Goal: Information Seeking & Learning: Learn about a topic

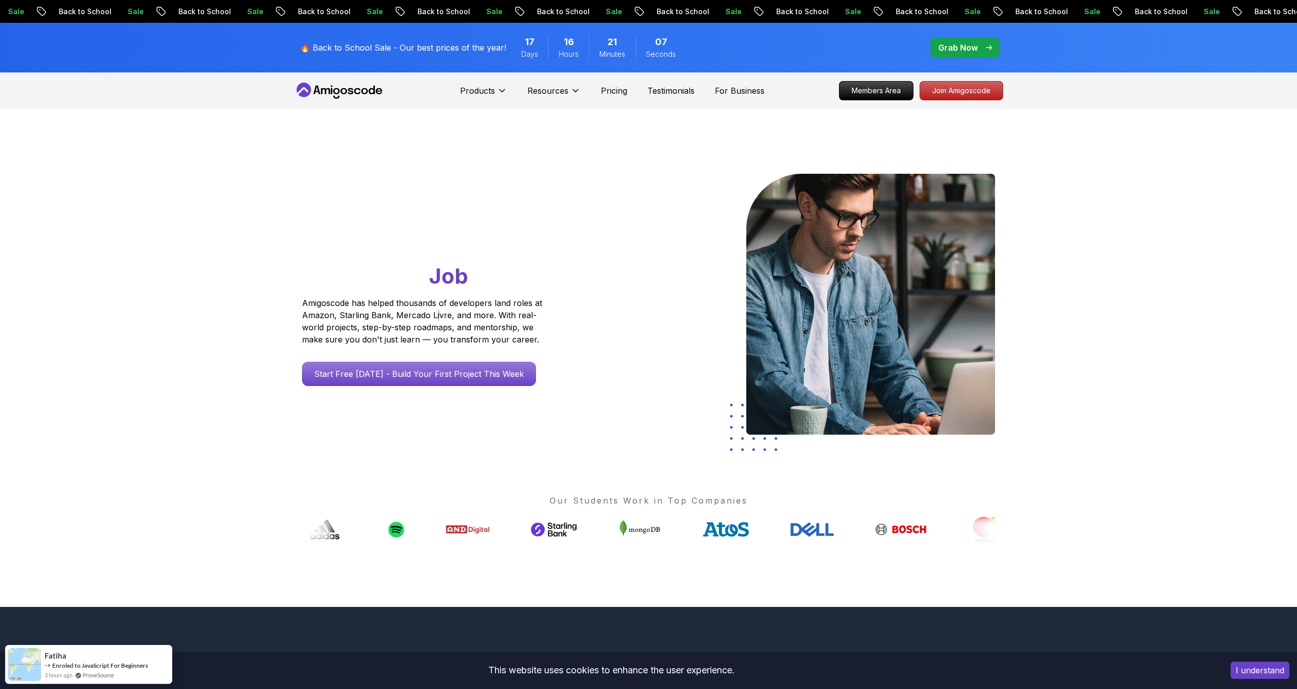
click at [434, 315] on p "Amigoscode has helped thousands of developers land roles at Amazon, Starling Ba…" at bounding box center [423, 321] width 243 height 49
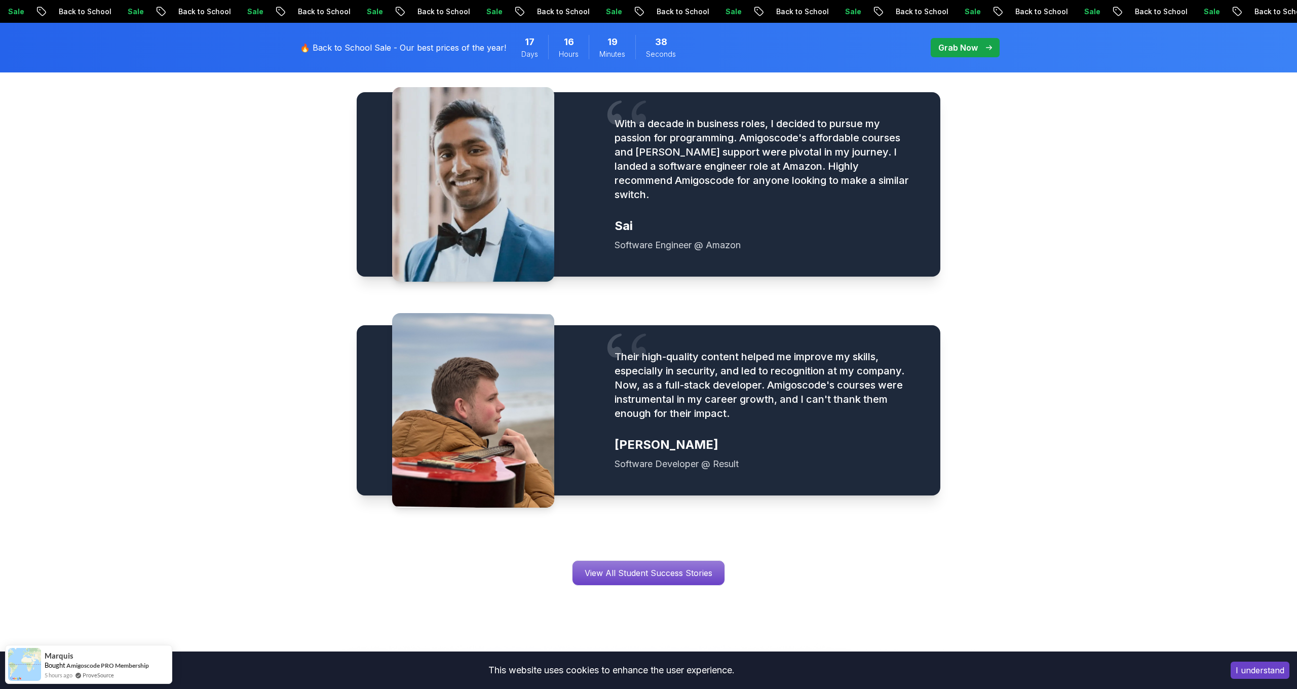
scroll to position [1252, 0]
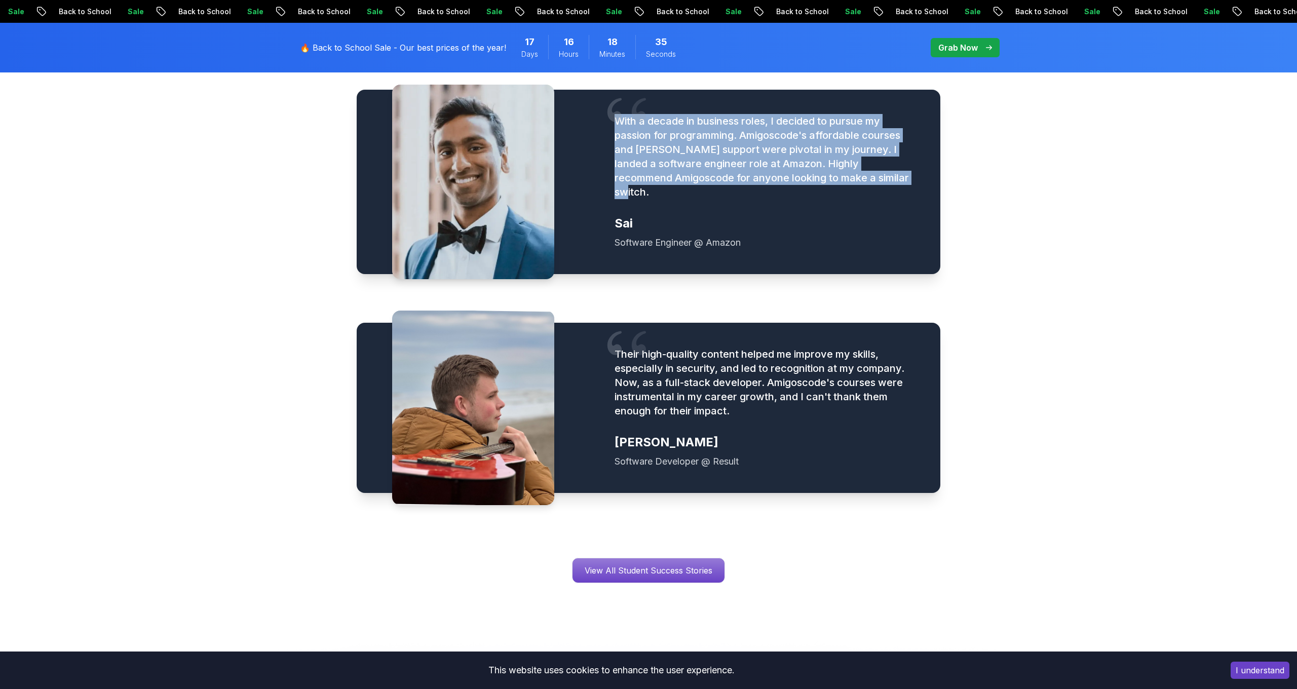
drag, startPoint x: 895, startPoint y: 178, endPoint x: 611, endPoint y: 122, distance: 289.7
click at [615, 122] on figure "With a decade in business roles, I decided to pursue my passion for programming…" at bounding box center [765, 182] width 301 height 136
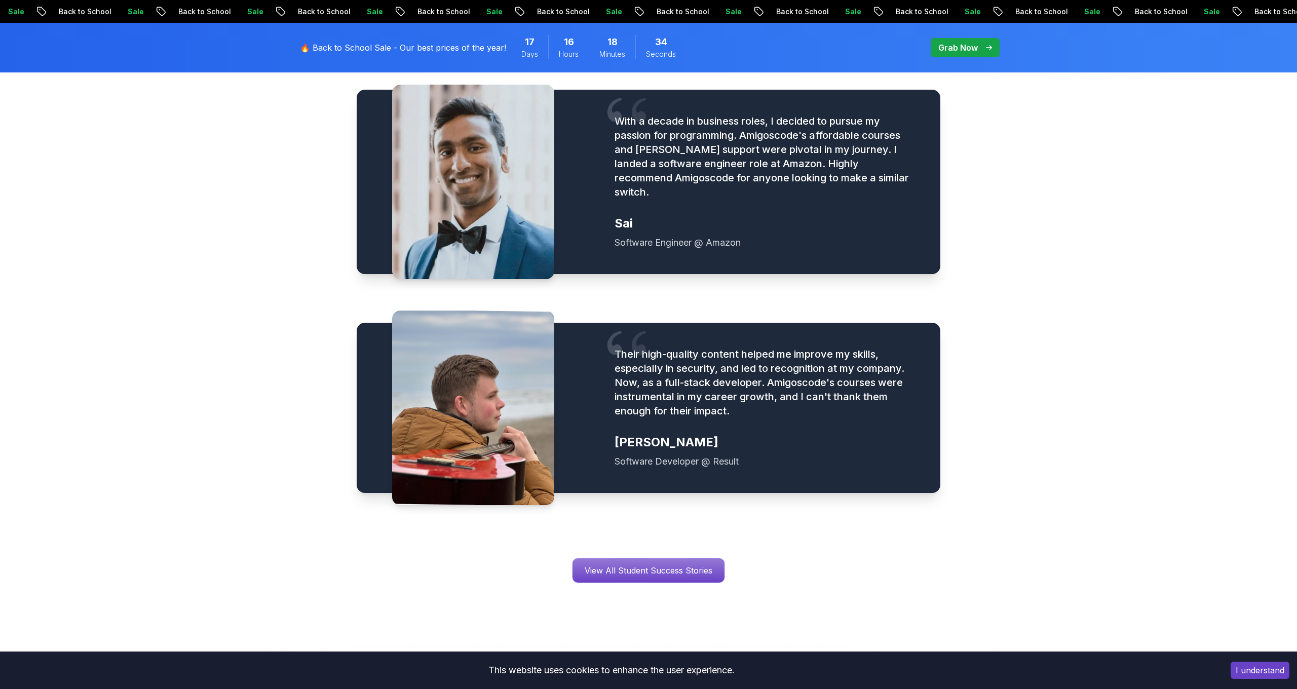
click at [842, 291] on div "With a decade in business roles, I decided to pursue my passion for programming…" at bounding box center [649, 291] width 584 height 468
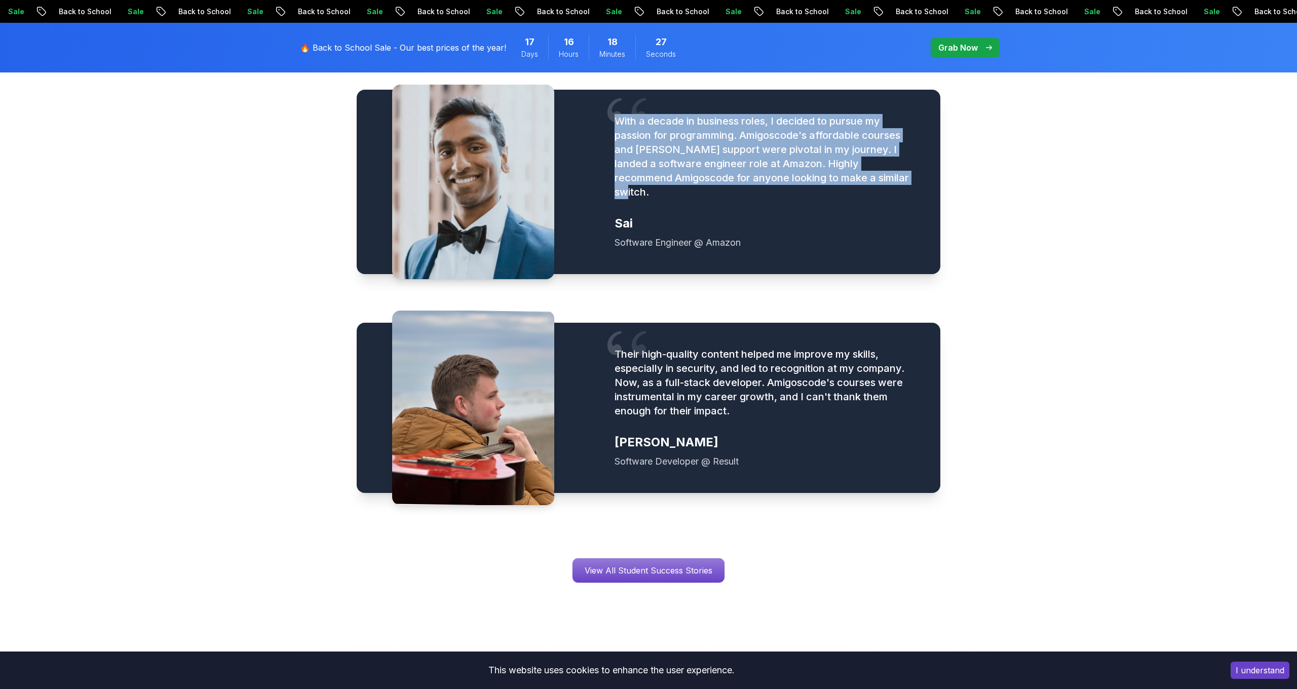
drag, startPoint x: 890, startPoint y: 180, endPoint x: 619, endPoint y: 120, distance: 278.3
click at [619, 120] on figure "With a decade in business roles, I decided to pursue my passion for programming…" at bounding box center [765, 182] width 301 height 136
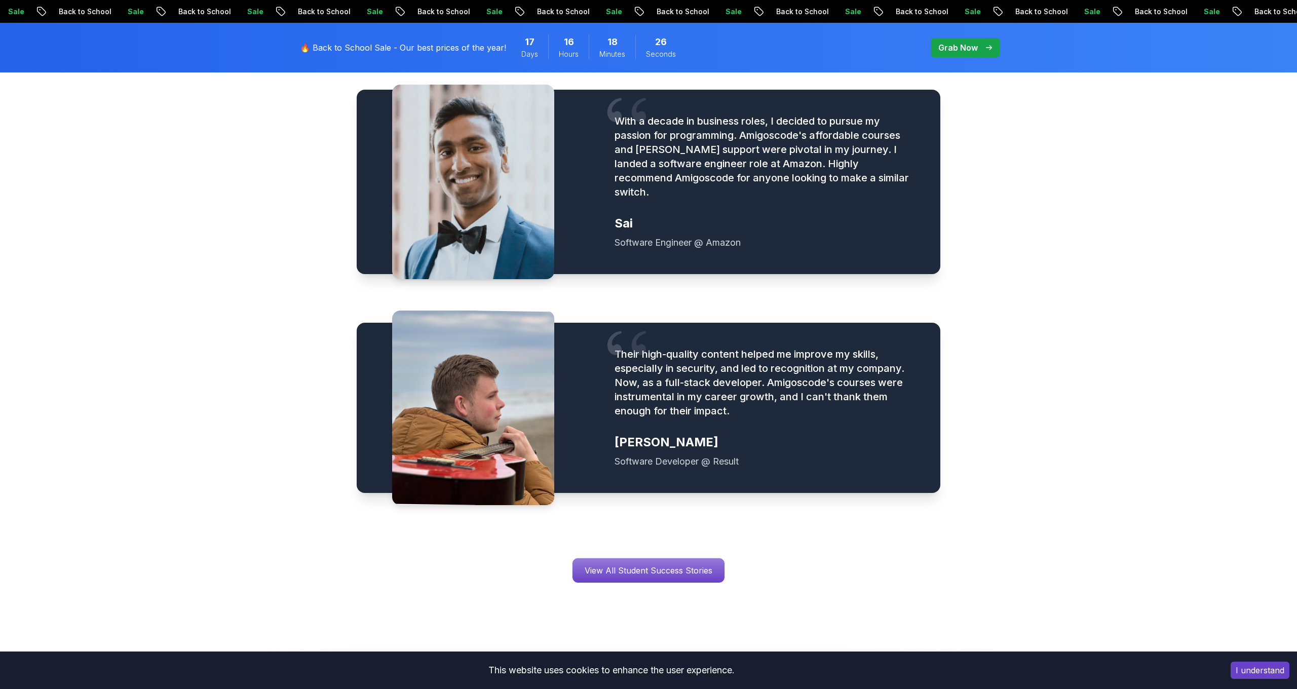
click at [811, 237] on div "With a decade in business roles, I decided to pursue my passion for programming…" at bounding box center [765, 182] width 350 height 184
drag, startPoint x: 768, startPoint y: 120, endPoint x: 630, endPoint y: 124, distance: 137.8
click at [630, 124] on p "With a decade in business roles, I decided to pursue my passion for programming…" at bounding box center [765, 156] width 301 height 85
click at [720, 121] on p "With a decade in business roles, I decided to pursue my passion for programming…" at bounding box center [765, 156] width 301 height 85
drag, startPoint x: 693, startPoint y: 121, endPoint x: 775, endPoint y: 117, distance: 81.7
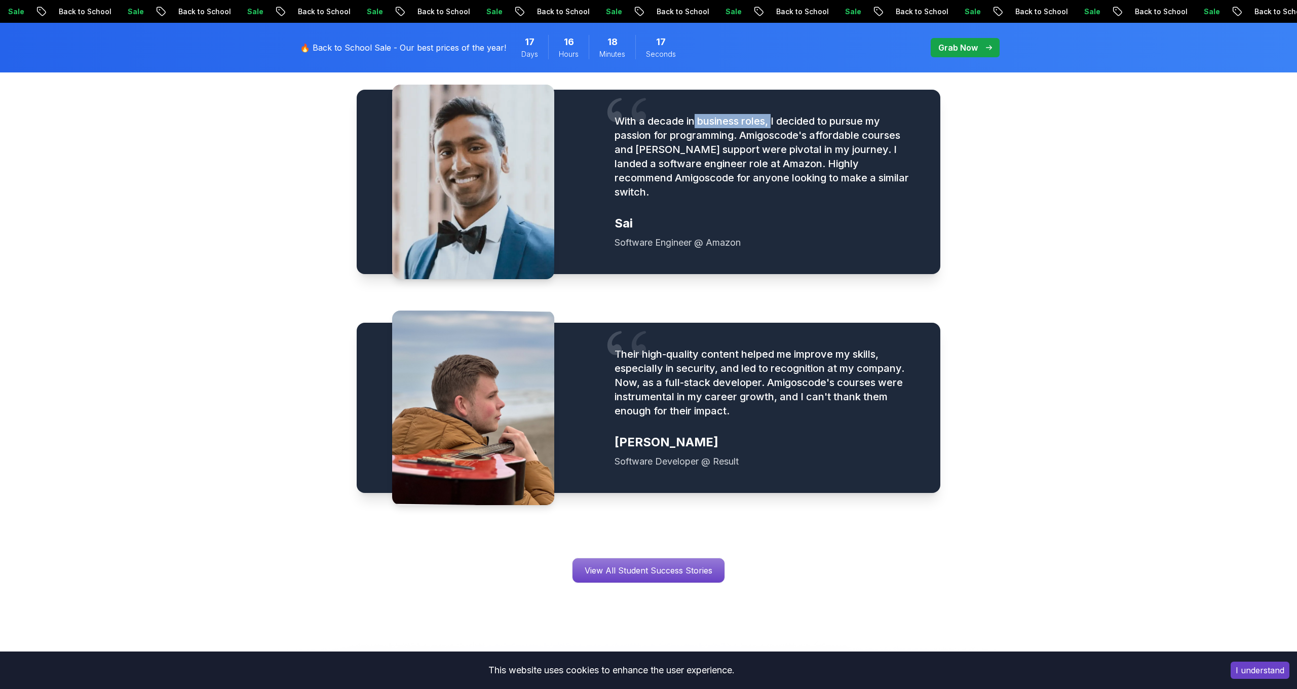
click at [775, 117] on p "With a decade in business roles, I decided to pursue my passion for programming…" at bounding box center [765, 156] width 301 height 85
drag, startPoint x: 618, startPoint y: 163, endPoint x: 694, endPoint y: 160, distance: 76.5
click at [691, 159] on p "With a decade in business roles, I decided to pursue my passion for programming…" at bounding box center [765, 156] width 301 height 85
click at [854, 252] on div "With a decade in business roles, I decided to pursue my passion for programming…" at bounding box center [765, 182] width 350 height 184
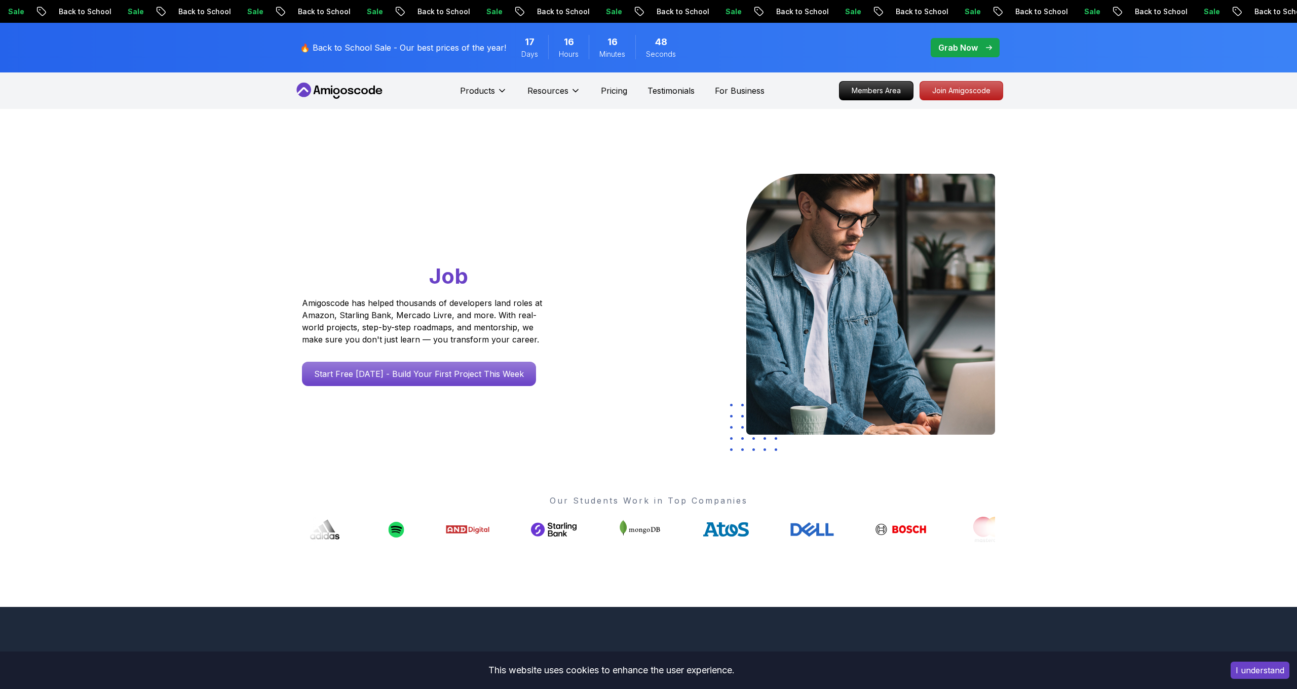
scroll to position [0, 0]
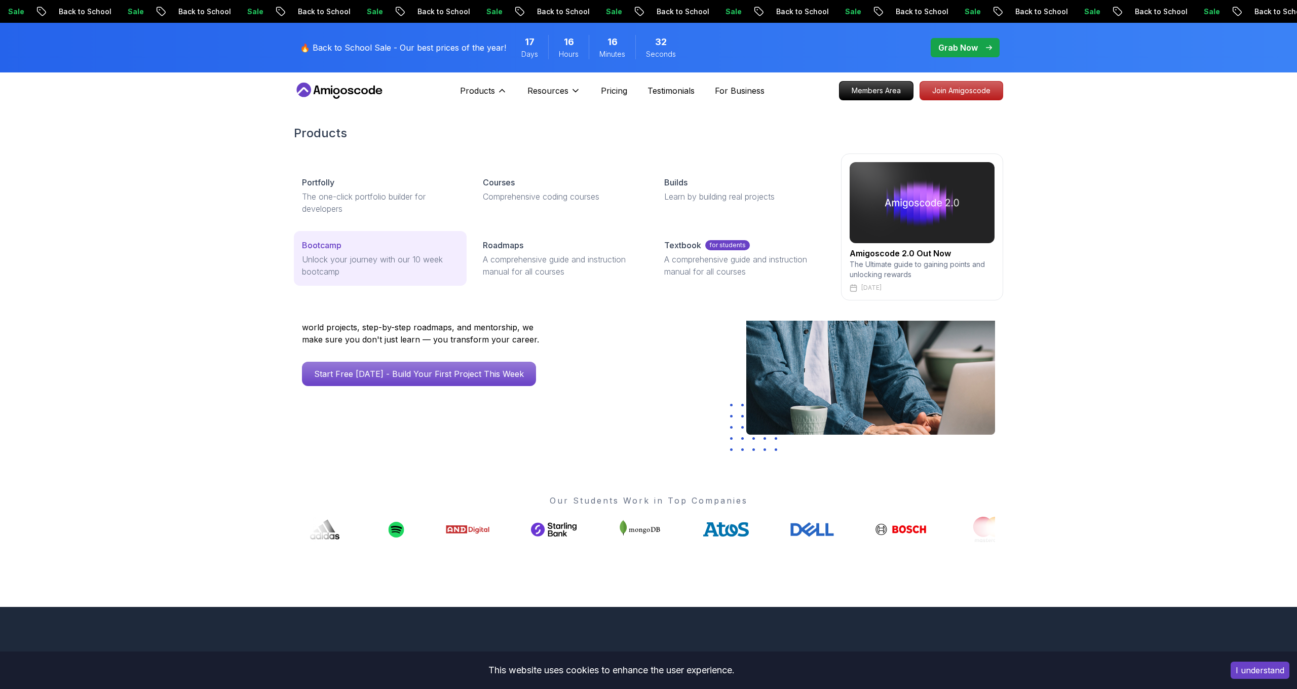
click at [322, 263] on p "Unlock your journey with our 10 week bootcamp" at bounding box center [380, 265] width 157 height 24
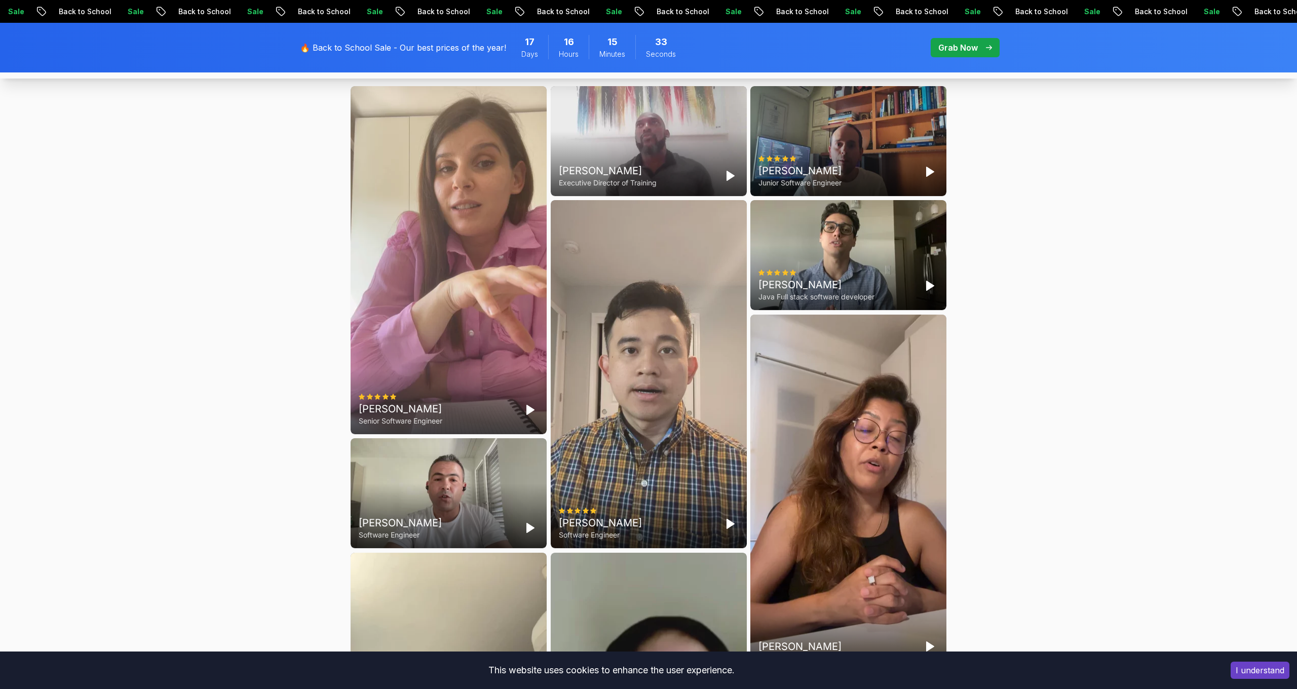
scroll to position [2759, 0]
click at [727, 521] on polygon "Play" at bounding box center [730, 523] width 7 height 9
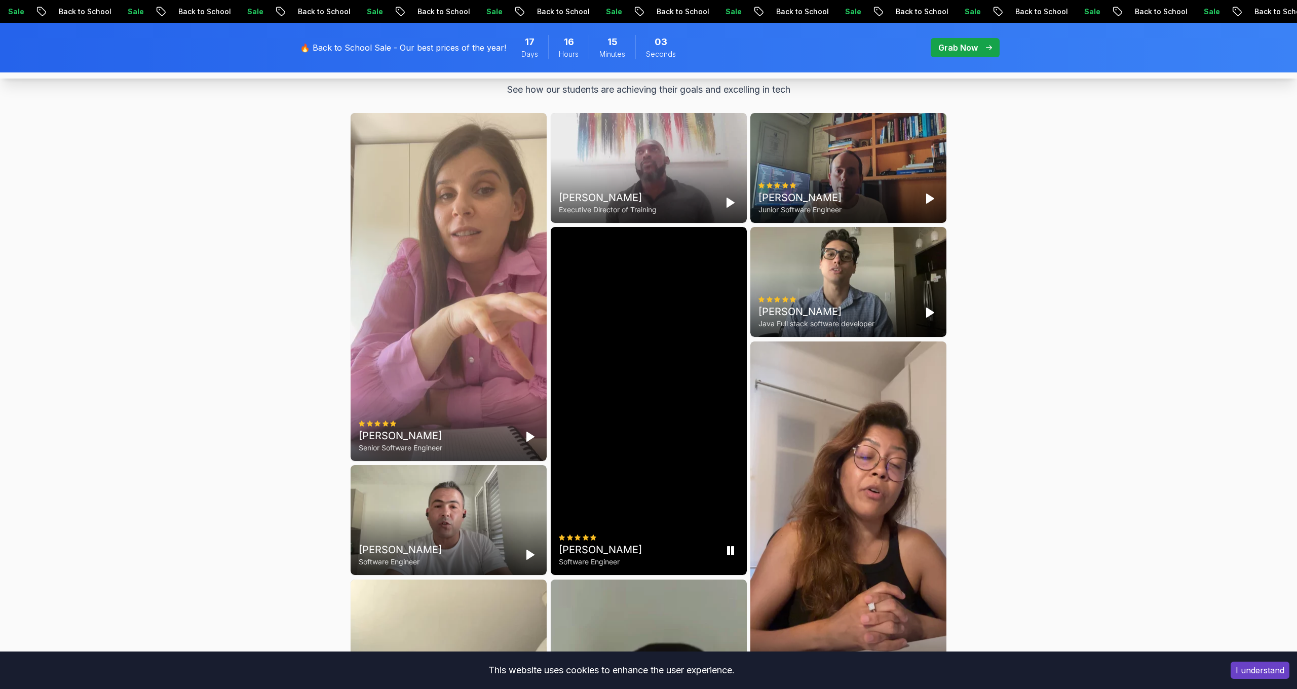
scroll to position [2730, 0]
click at [670, 393] on div "Cody Software Engineer" at bounding box center [649, 402] width 196 height 348
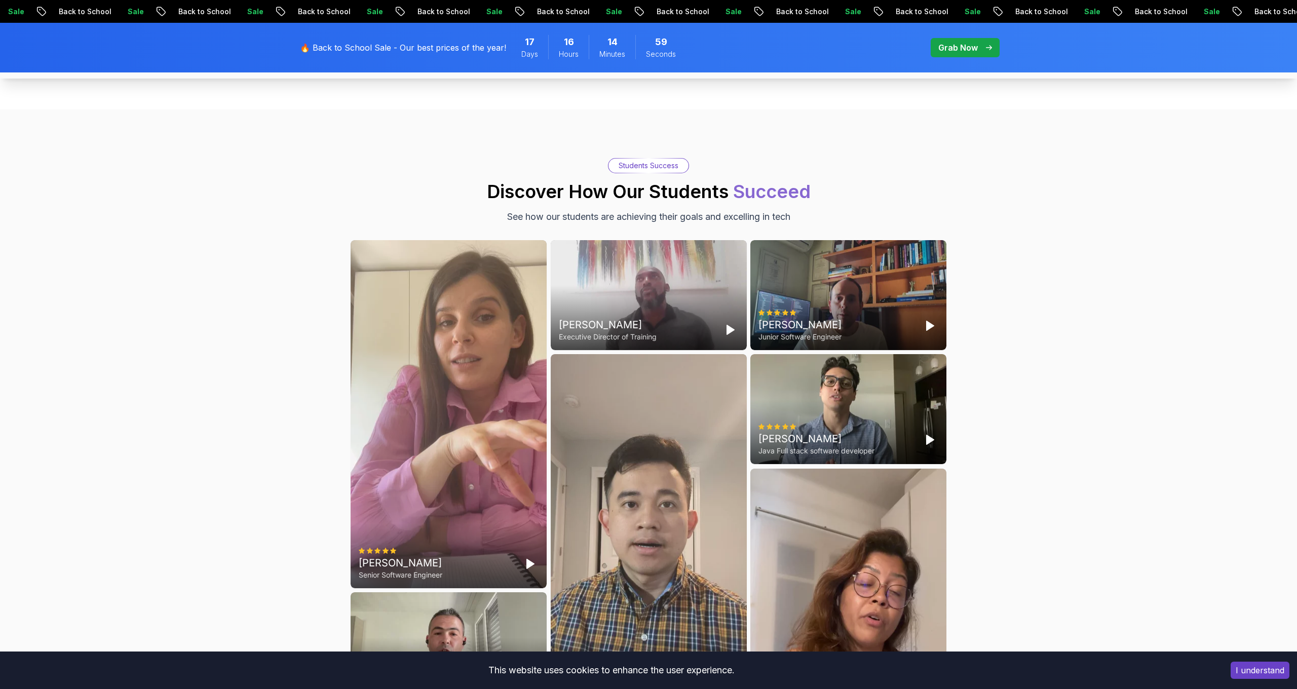
scroll to position [2604, 0]
click at [933, 329] on icon "Play" at bounding box center [930, 326] width 12 height 12
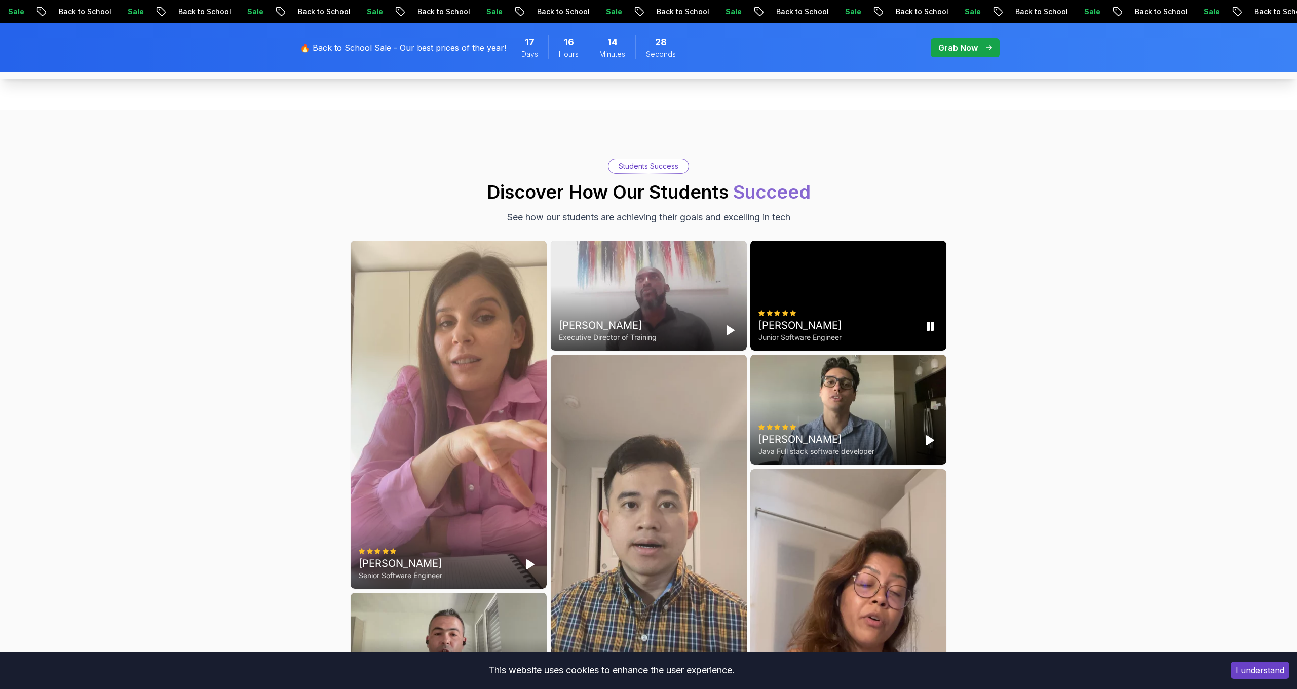
click at [850, 286] on div "[PERSON_NAME] Junior Software Engineer" at bounding box center [848, 296] width 196 height 110
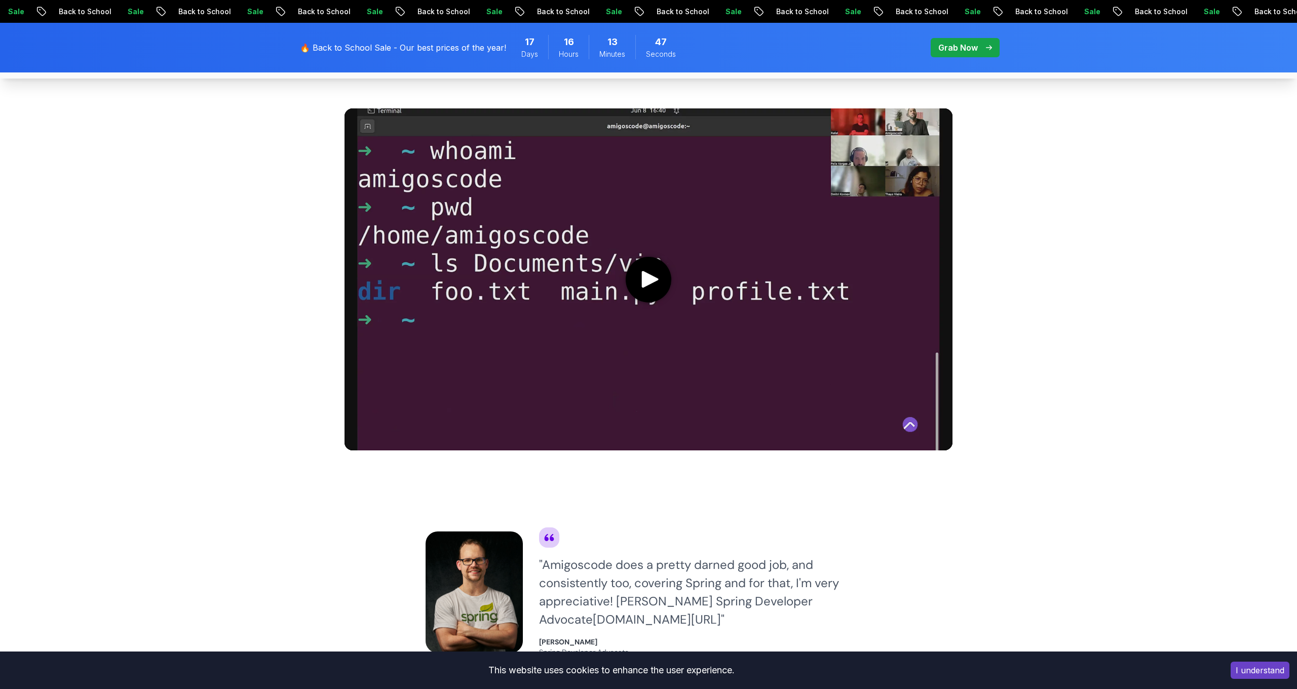
scroll to position [499, 0]
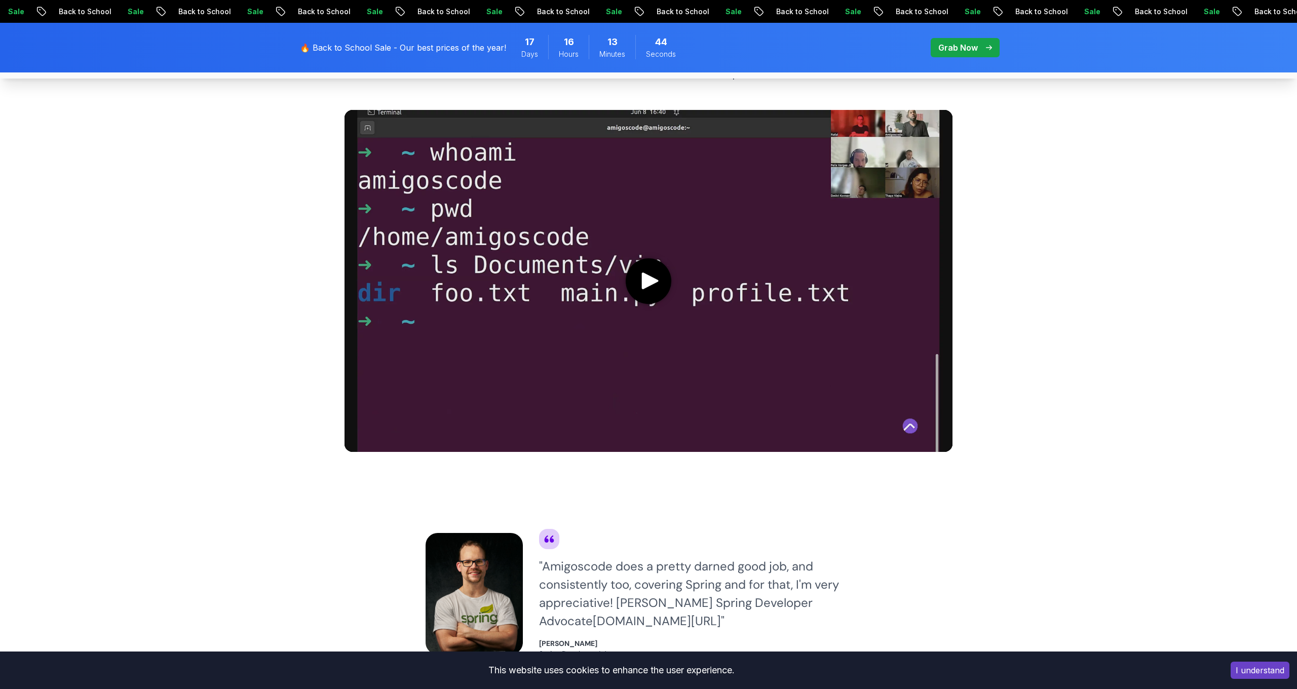
click at [655, 275] on icon "play" at bounding box center [649, 281] width 21 height 17
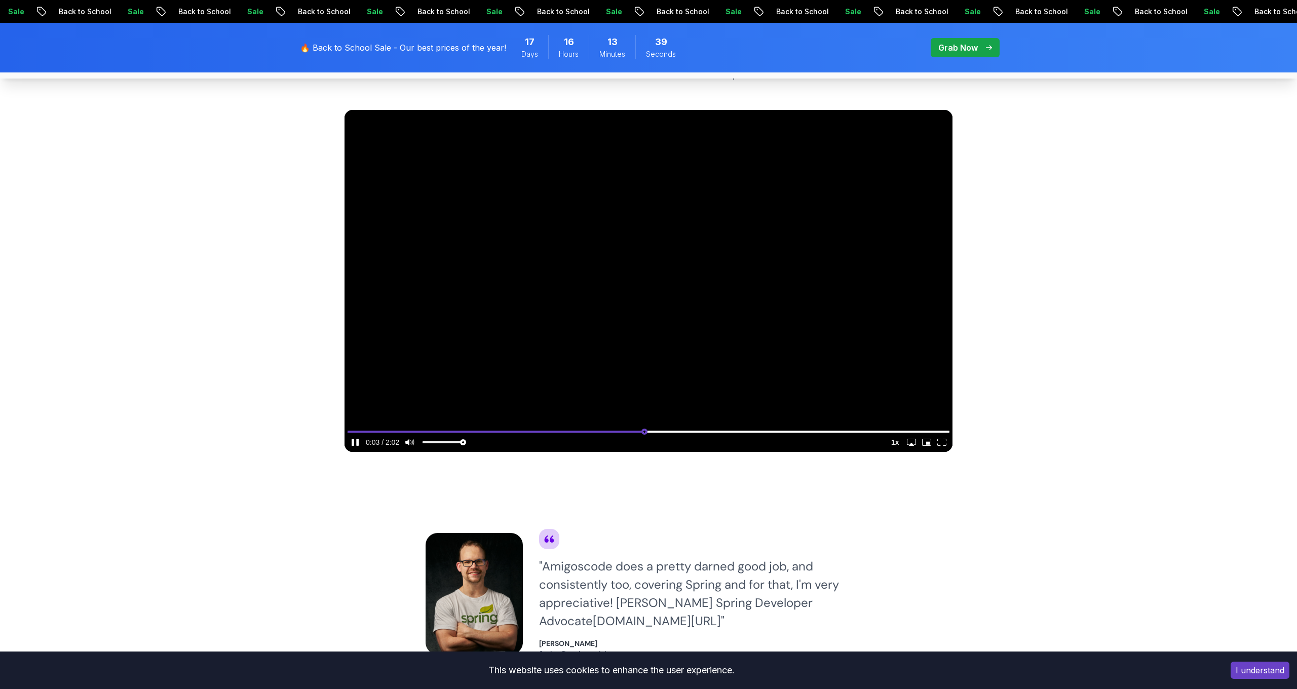
click at [644, 431] on input "seek" at bounding box center [649, 431] width 602 height 13
click at [802, 310] on video at bounding box center [649, 281] width 608 height 342
click at [772, 322] on video at bounding box center [649, 281] width 608 height 342
type input "0.852721437402994"
click at [861, 431] on input "seek" at bounding box center [649, 431] width 602 height 13
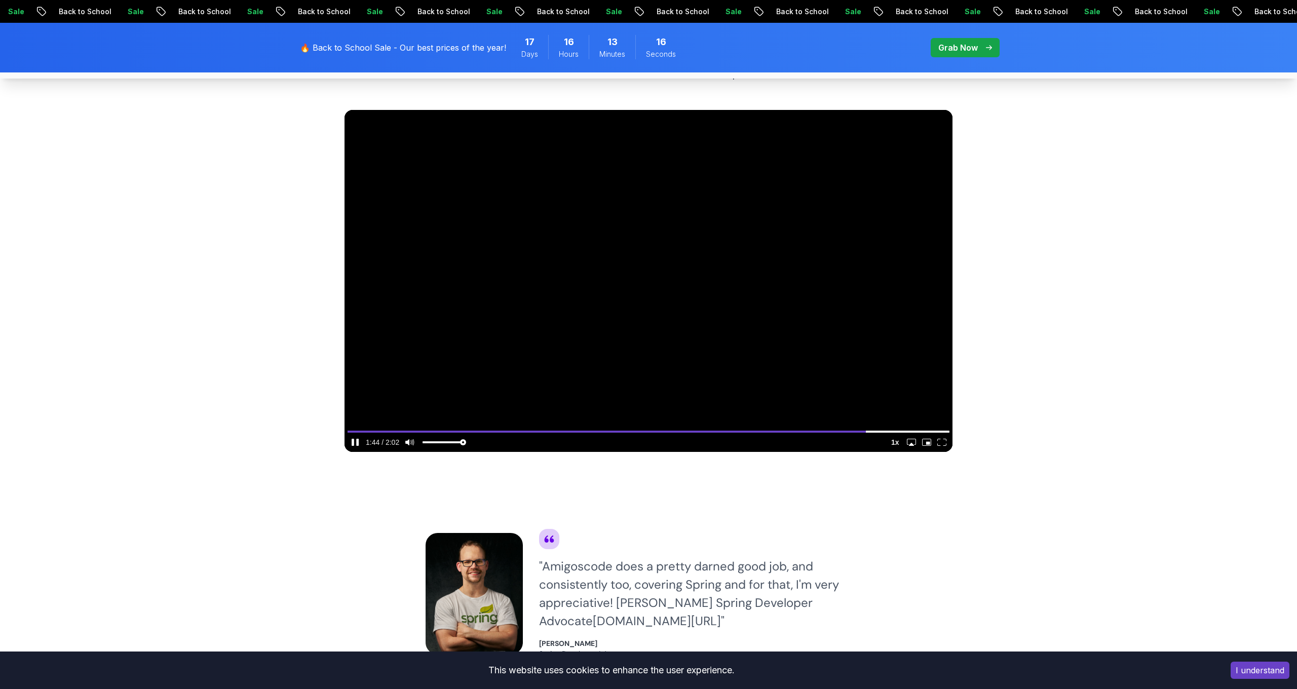
click at [759, 230] on video at bounding box center [649, 281] width 608 height 342
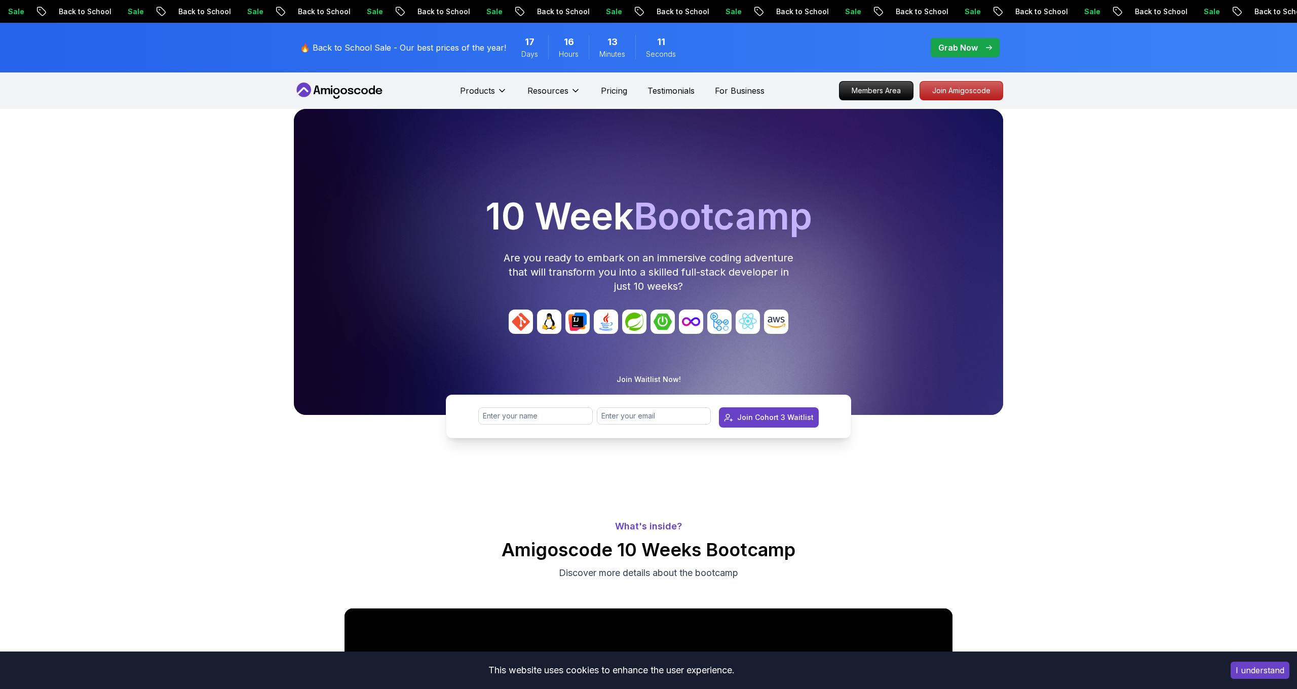
scroll to position [0, 0]
click at [656, 325] on img at bounding box center [663, 322] width 24 height 24
click at [695, 324] on img at bounding box center [691, 322] width 24 height 24
click at [788, 322] on div at bounding box center [648, 322] width 701 height 24
drag, startPoint x: 729, startPoint y: 333, endPoint x: 747, endPoint y: 333, distance: 18.2
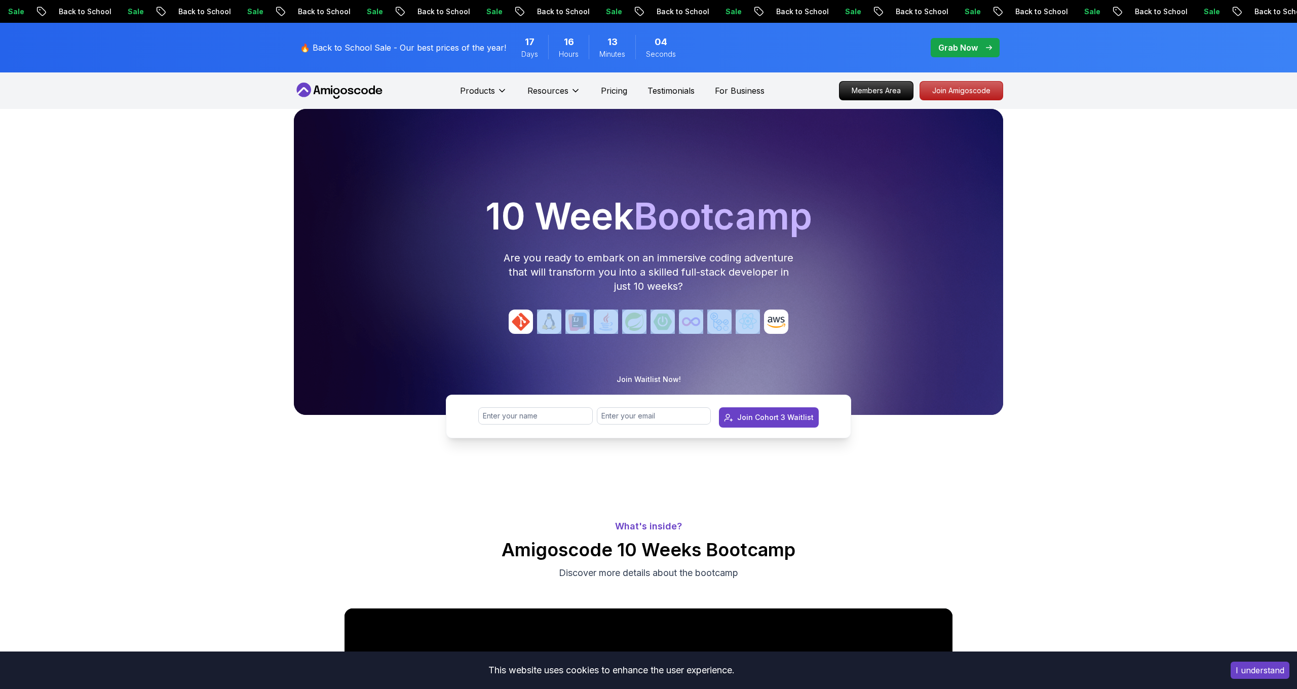
click at [747, 333] on div at bounding box center [648, 322] width 701 height 24
